Goal: Information Seeking & Learning: Learn about a topic

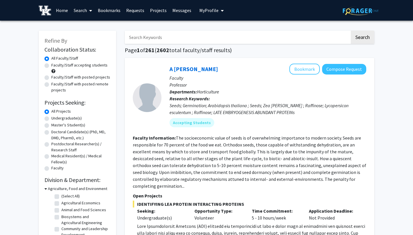
click at [181, 14] on link "Messages" at bounding box center [181, 10] width 25 height 20
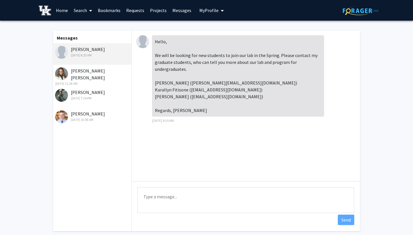
click at [93, 52] on div "[PERSON_NAME] [DATE] 9:20 AM" at bounding box center [92, 52] width 75 height 12
click at [106, 11] on link "Bookmarks" at bounding box center [109, 10] width 28 height 20
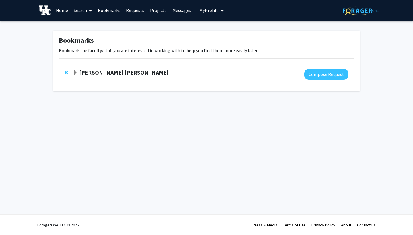
click at [85, 8] on link "Search" at bounding box center [83, 10] width 24 height 20
click at [87, 29] on span "Faculty/Staff" at bounding box center [92, 26] width 42 height 11
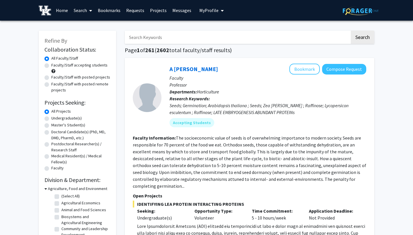
click at [161, 39] on input "Search Keywords" at bounding box center [237, 37] width 225 height 13
click at [362, 38] on button "Search" at bounding box center [363, 37] width 24 height 13
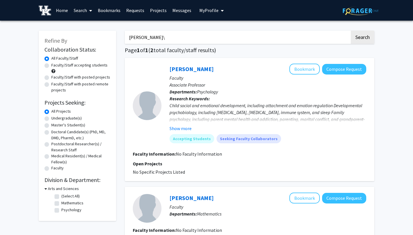
type input "[PERSON_NAME]"
click at [196, 57] on div "[PERSON_NAME] Search Page 1 of 1 ( 2 total faculty/staff results) [PERSON_NAME]…" at bounding box center [249, 158] width 258 height 266
click at [189, 67] on link "[PERSON_NAME]" at bounding box center [191, 68] width 44 height 7
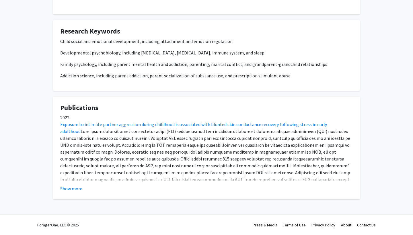
scroll to position [142, 0]
click at [73, 187] on button "Show more" at bounding box center [71, 188] width 22 height 7
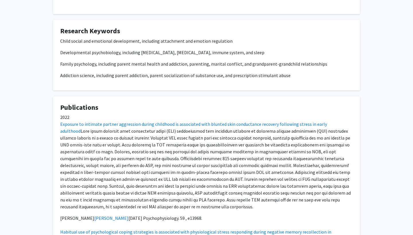
drag, startPoint x: 61, startPoint y: 41, endPoint x: 272, endPoint y: 85, distance: 215.2
click at [272, 85] on fg-card "Research Keywords Child social and emotional development, including attachment …" at bounding box center [206, 55] width 307 height 71
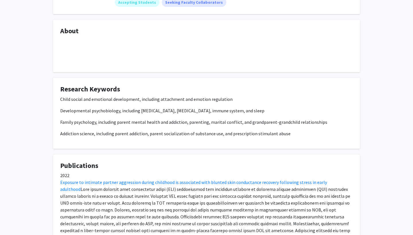
scroll to position [85, 0]
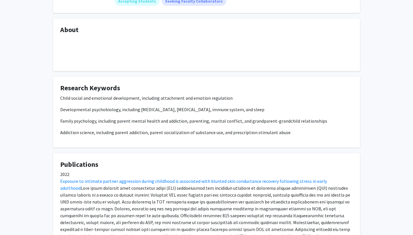
drag, startPoint x: 60, startPoint y: 97, endPoint x: 298, endPoint y: 136, distance: 241.3
click at [298, 136] on div "Child social and emotional development, including attachment and emotion regula…" at bounding box center [206, 115] width 292 height 41
copy div "Child social and emotional development, including attachment and emotion regula…"
click at [202, 122] on p "Family psychology, including parent mental health and addiction, parenting, mar…" at bounding box center [206, 121] width 292 height 7
click at [274, 26] on fg-card "About" at bounding box center [206, 45] width 307 height 52
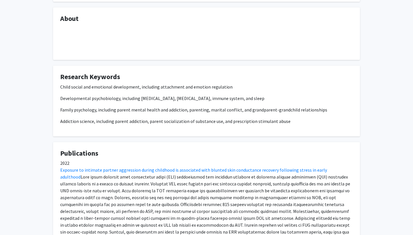
scroll to position [100, 0]
